Goal: Task Accomplishment & Management: Use online tool/utility

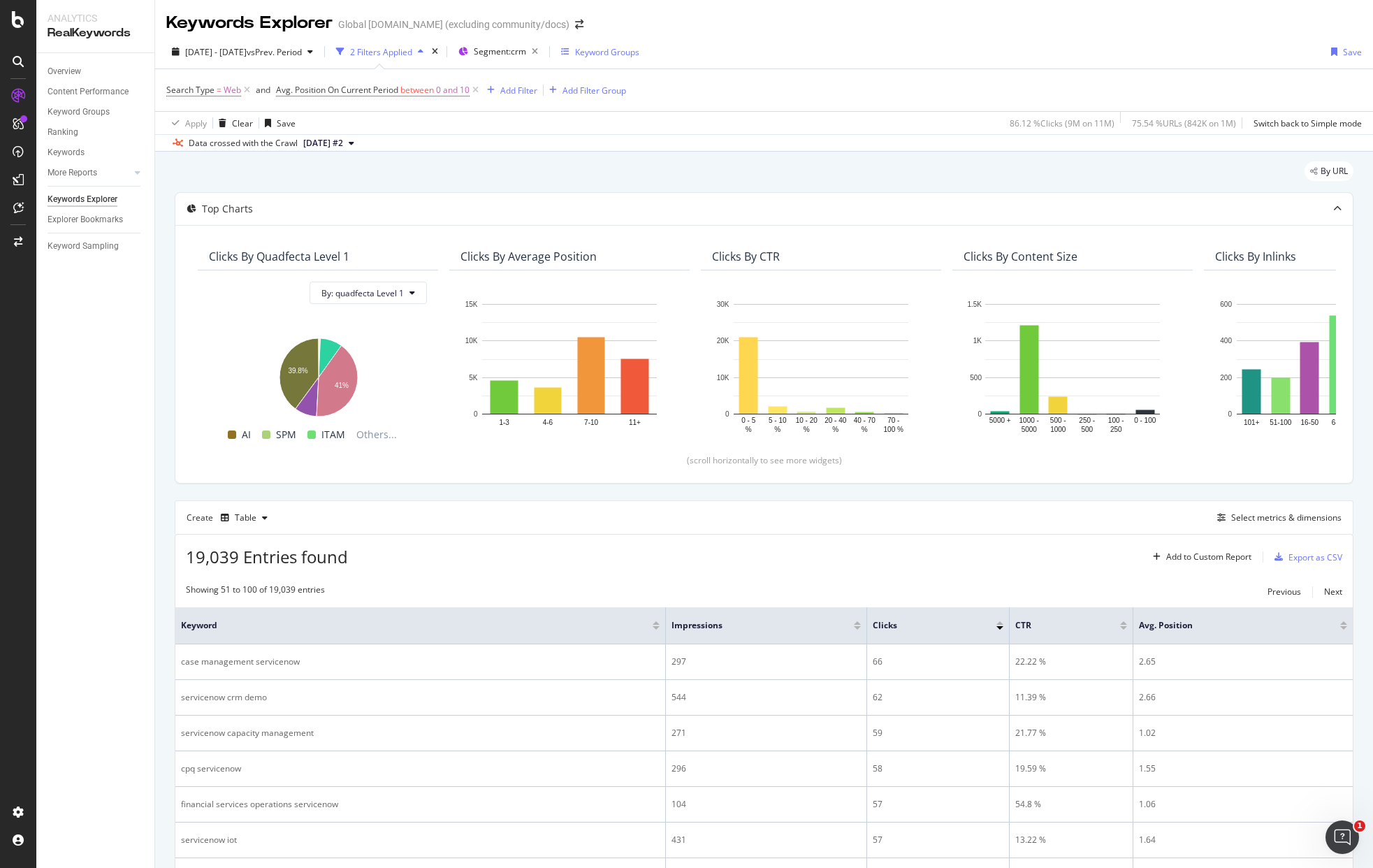
click at [639, 54] on div "Keyword Groups" at bounding box center [607, 52] width 64 height 12
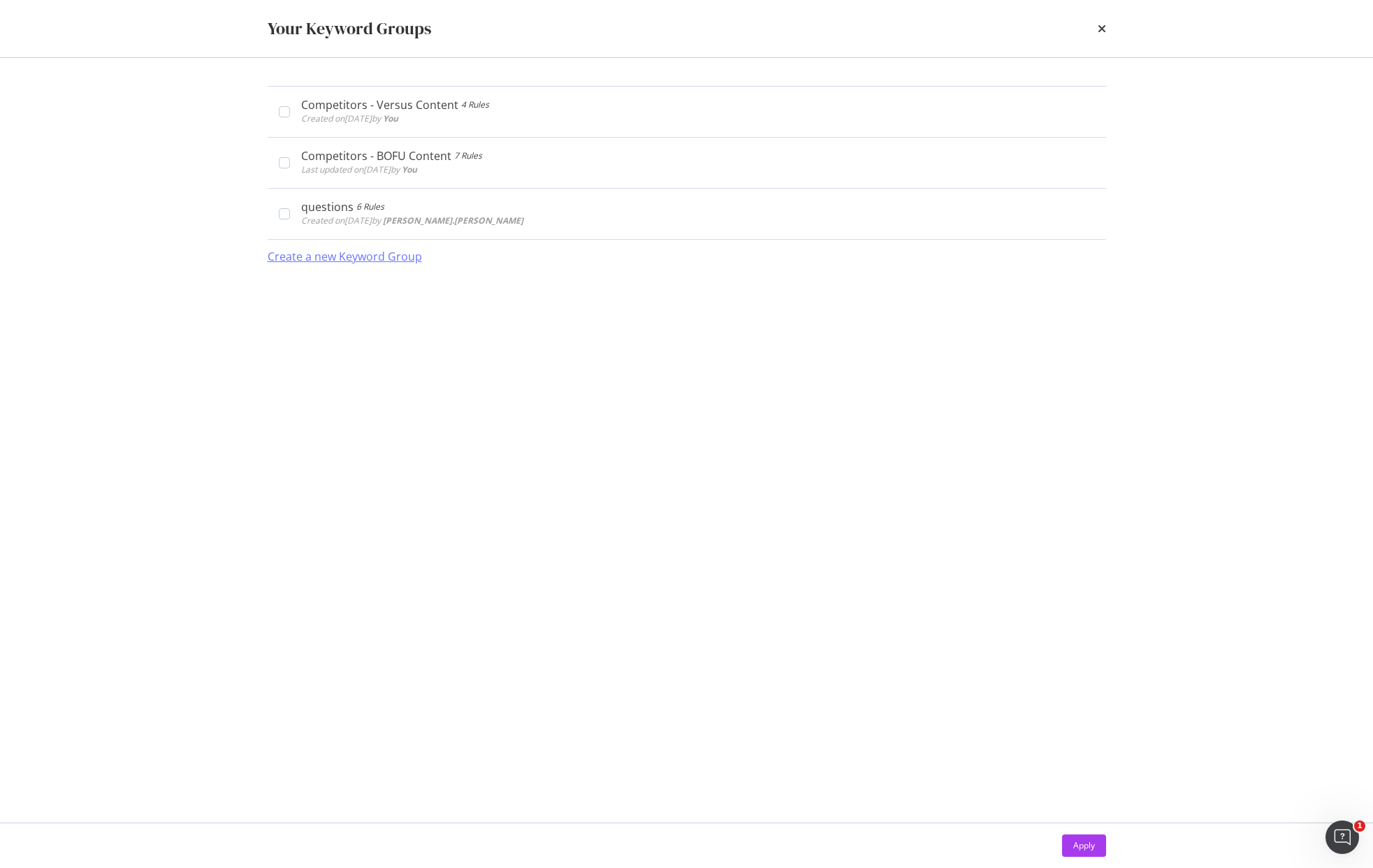
click at [383, 263] on div "Create a new Keyword Group" at bounding box center [344, 257] width 154 height 16
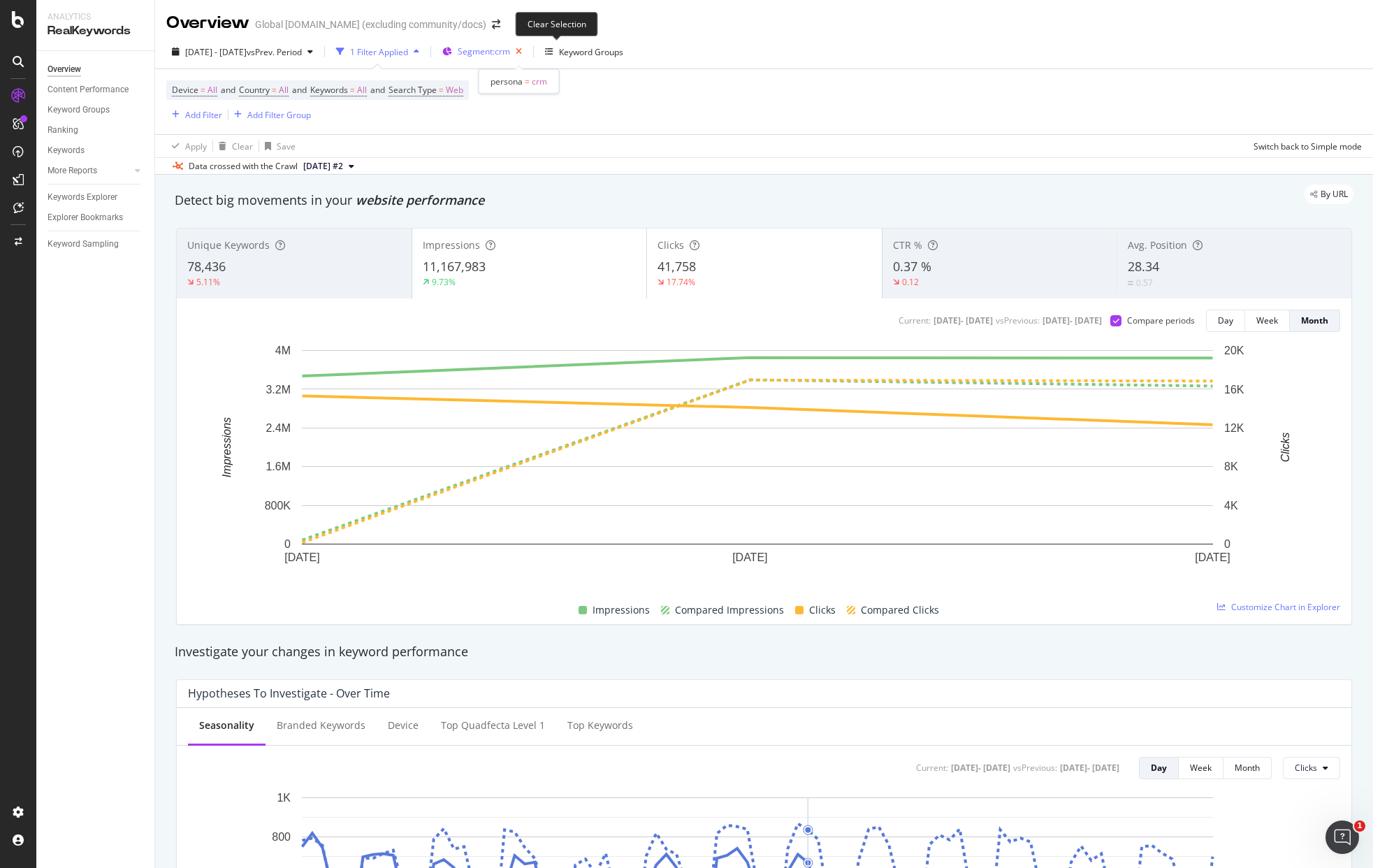
click at [528, 51] on icon "button" at bounding box center [519, 51] width 17 height 19
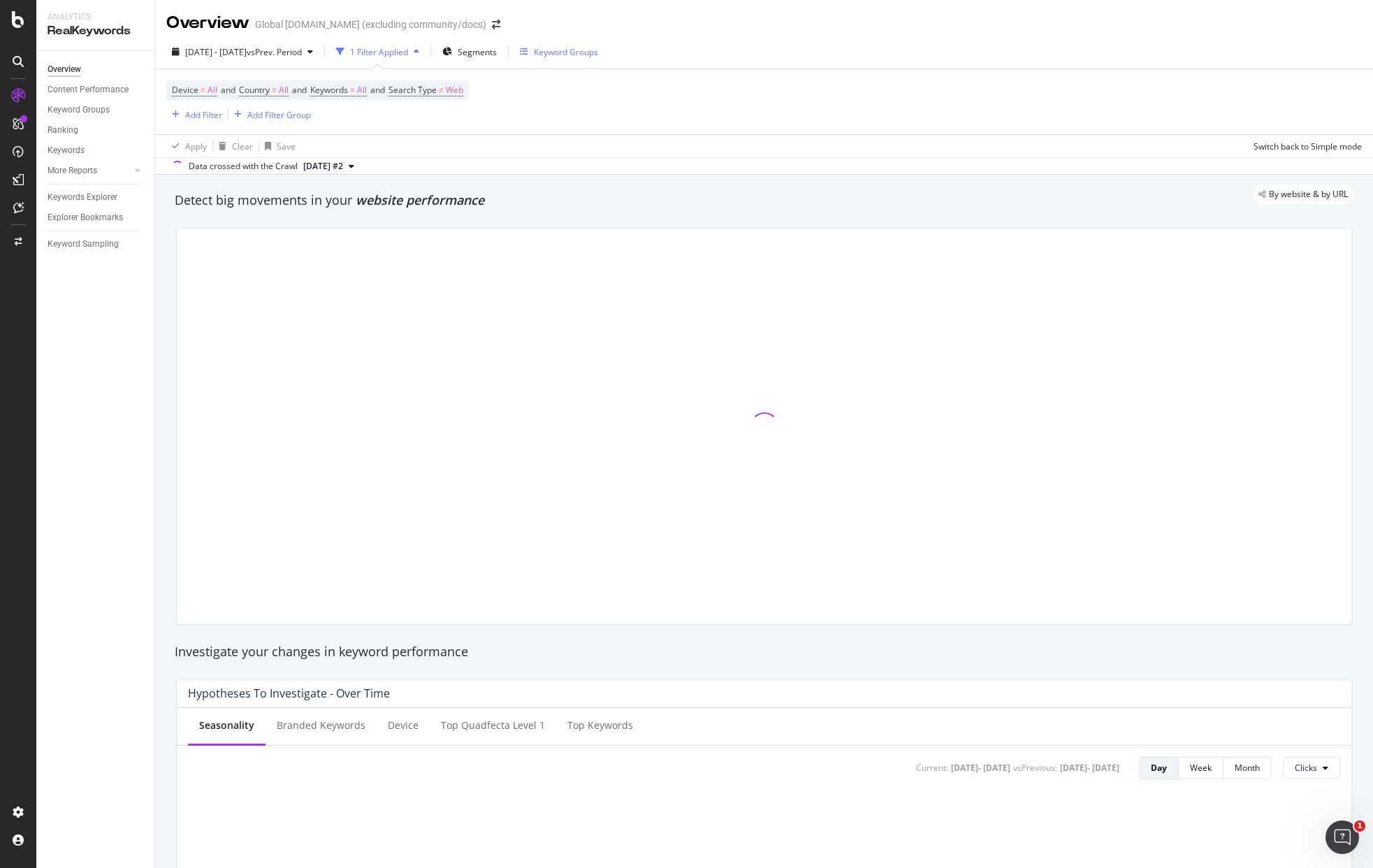
click at [598, 57] on div "Keyword Groups" at bounding box center [566, 52] width 64 height 12
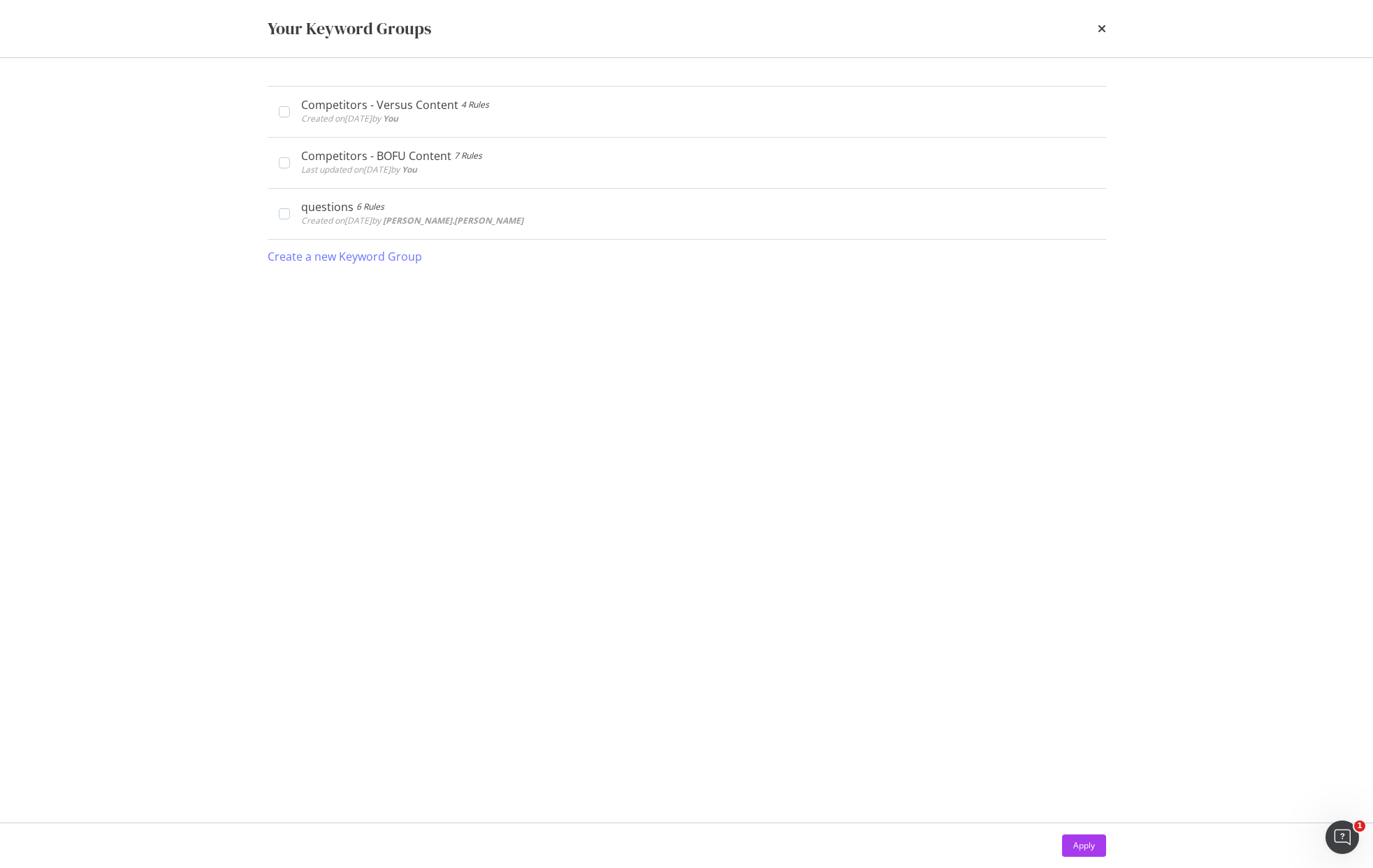
click at [1260, 145] on div "Your Keyword Groups Competitors - Versus Content 4 Rules Created on [DATE] by Y…" at bounding box center [686, 434] width 1373 height 868
click at [287, 259] on div "Create a new Keyword Group" at bounding box center [344, 257] width 154 height 16
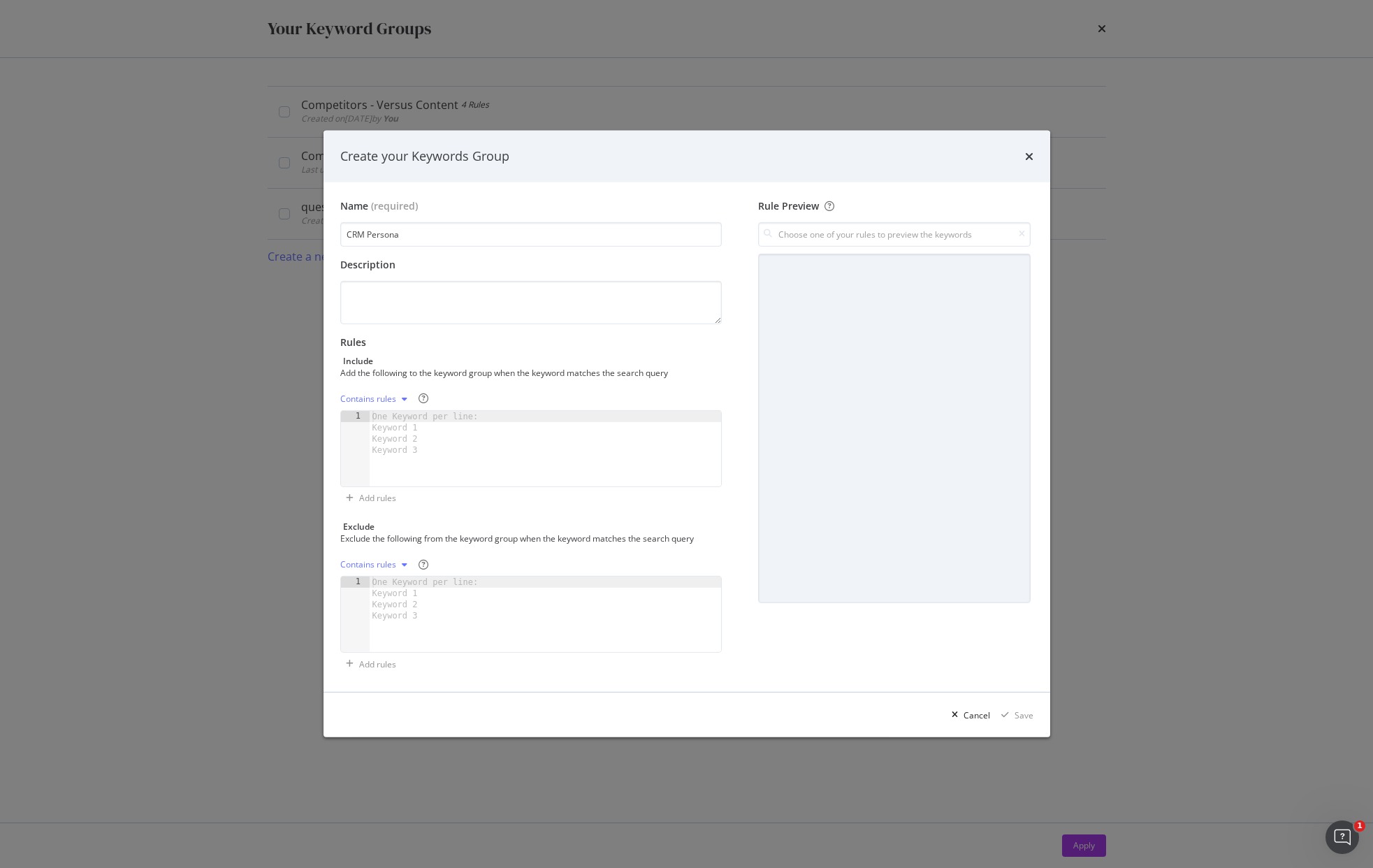
type input "CRM Persona"
